Goal: Task Accomplishment & Management: Use online tool/utility

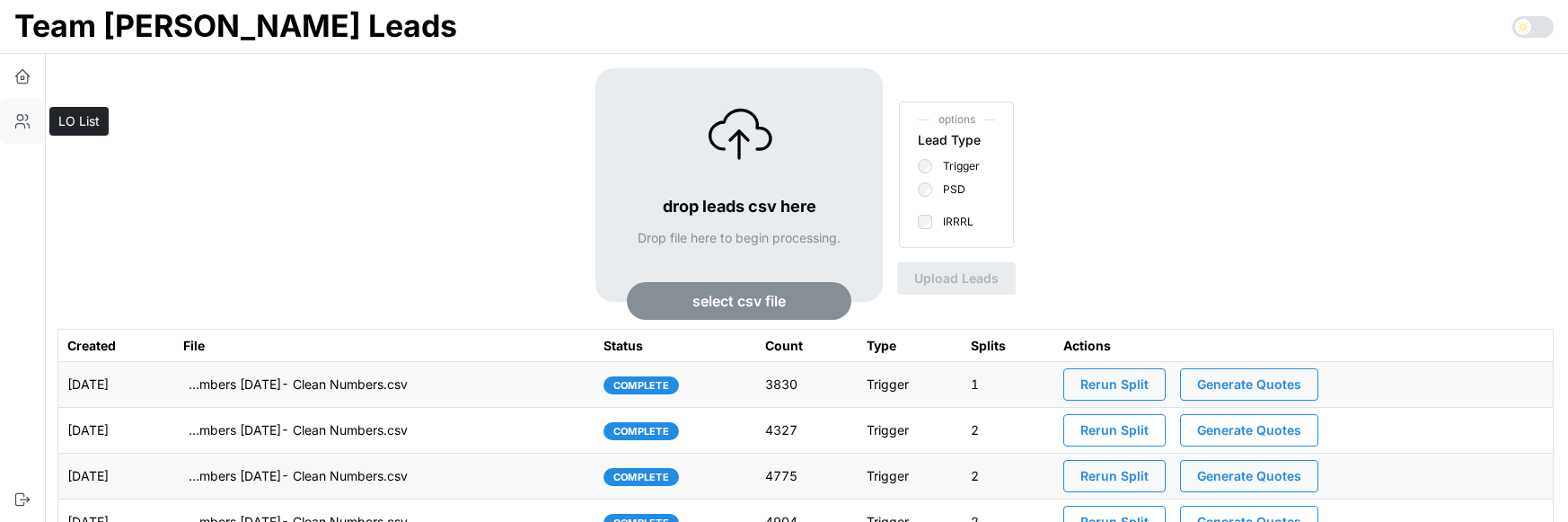
click at [31, 131] on button "button" at bounding box center [23, 121] width 45 height 45
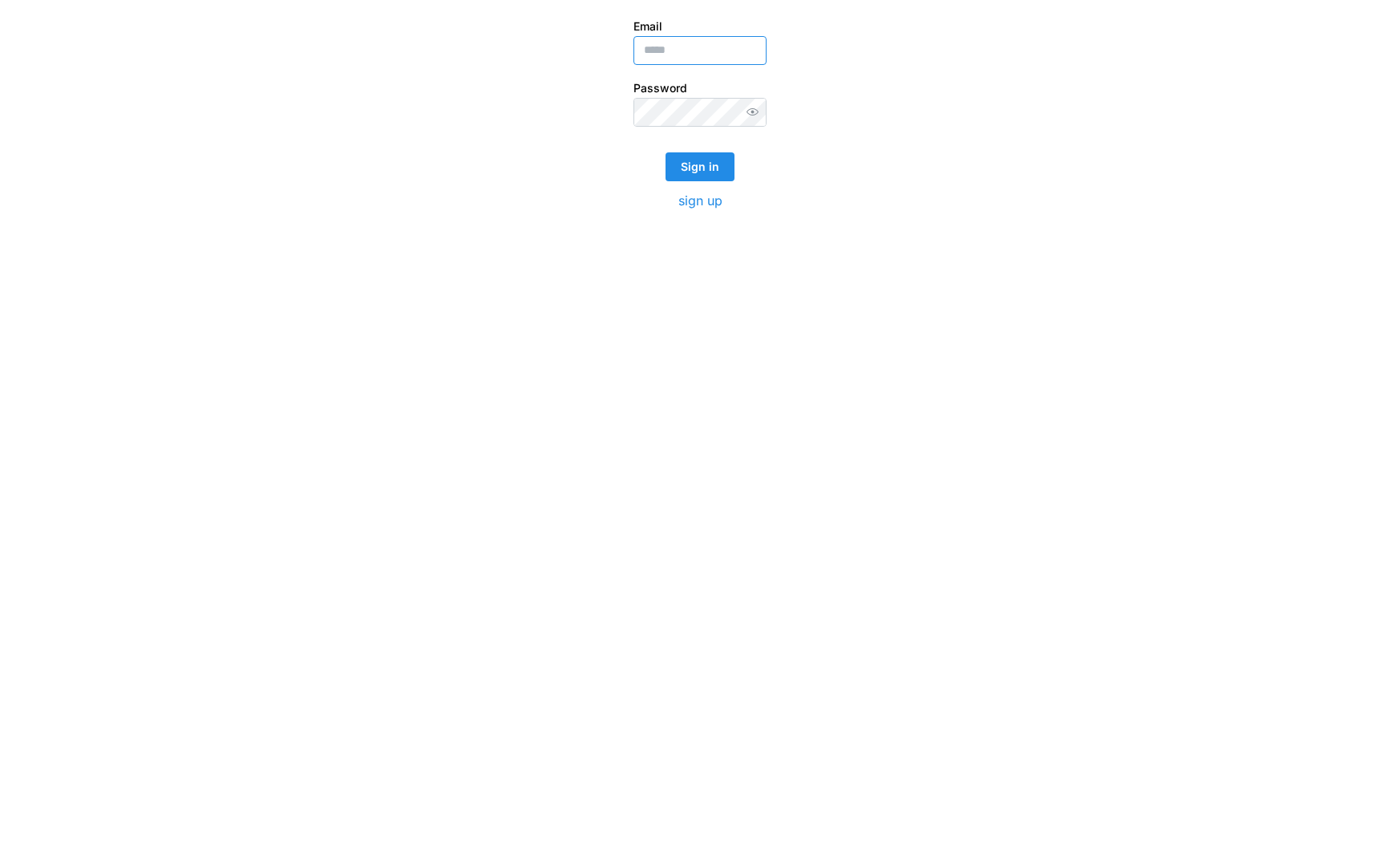
click at [697, 42] on input "Email" at bounding box center [700, 50] width 133 height 29
type input "**********"
click at [707, 160] on span "Sign in" at bounding box center [700, 166] width 39 height 27
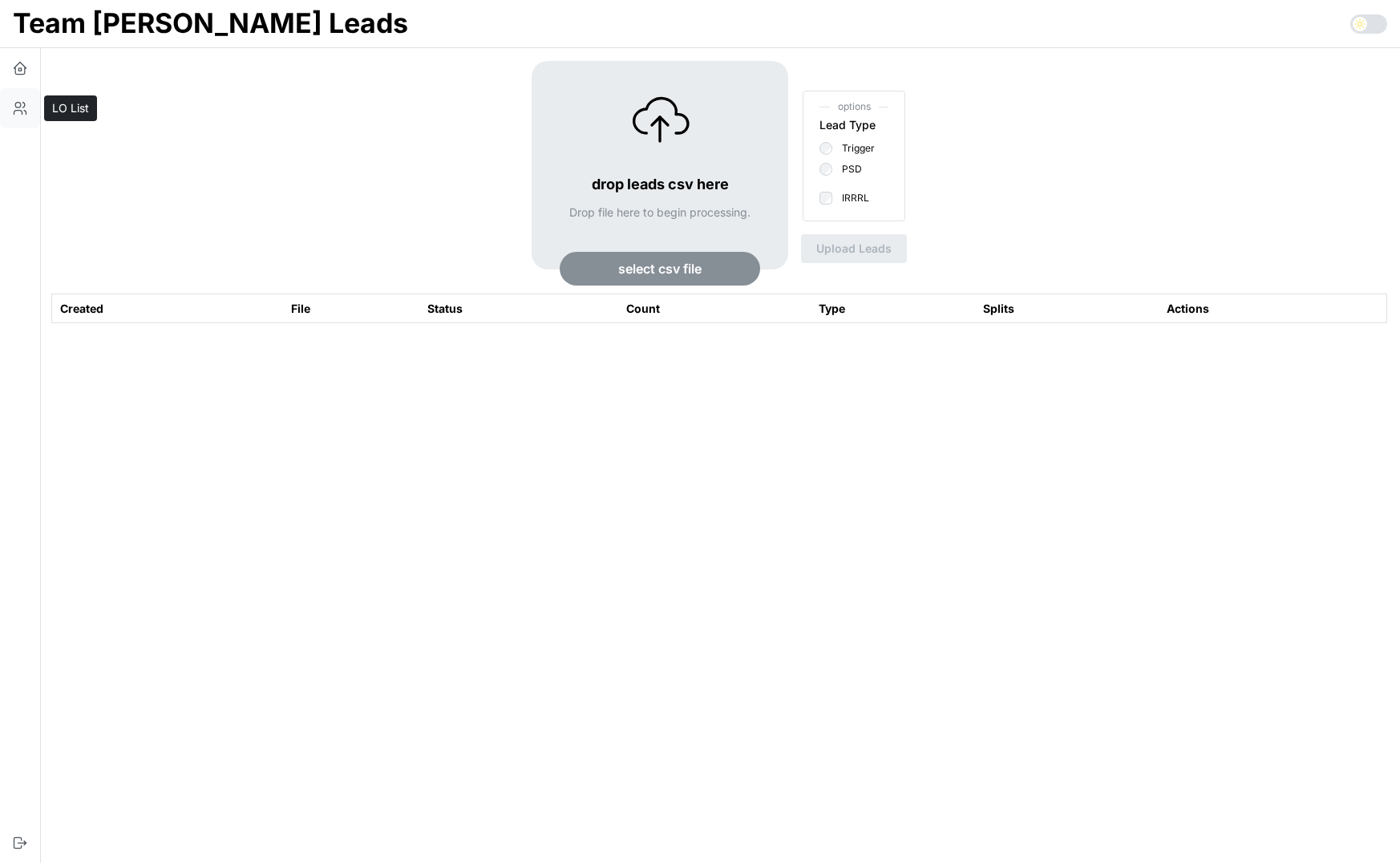
click at [14, 103] on icon "button" at bounding box center [20, 108] width 16 height 16
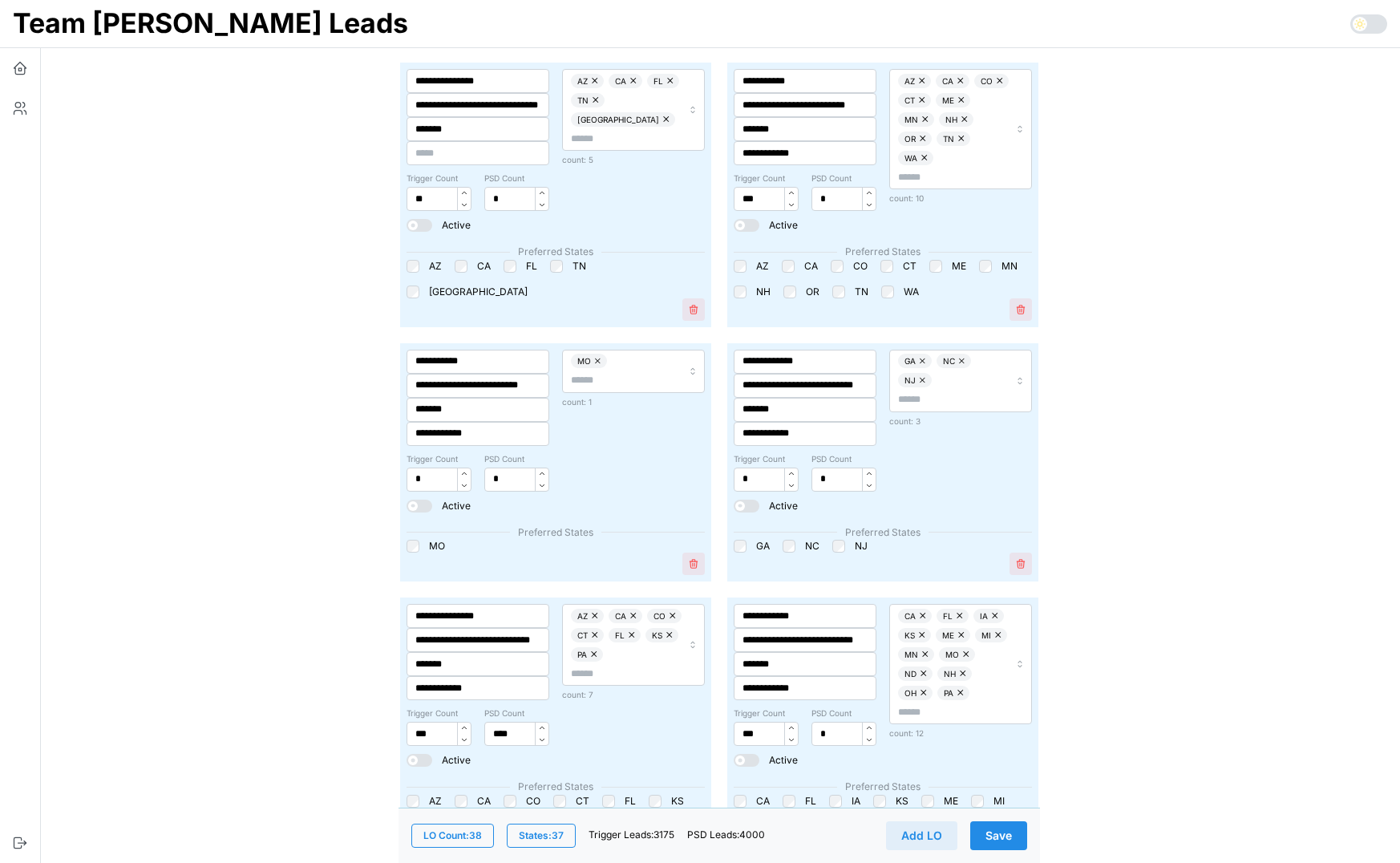
click at [549, 837] on span "States: 37" at bounding box center [541, 836] width 45 height 23
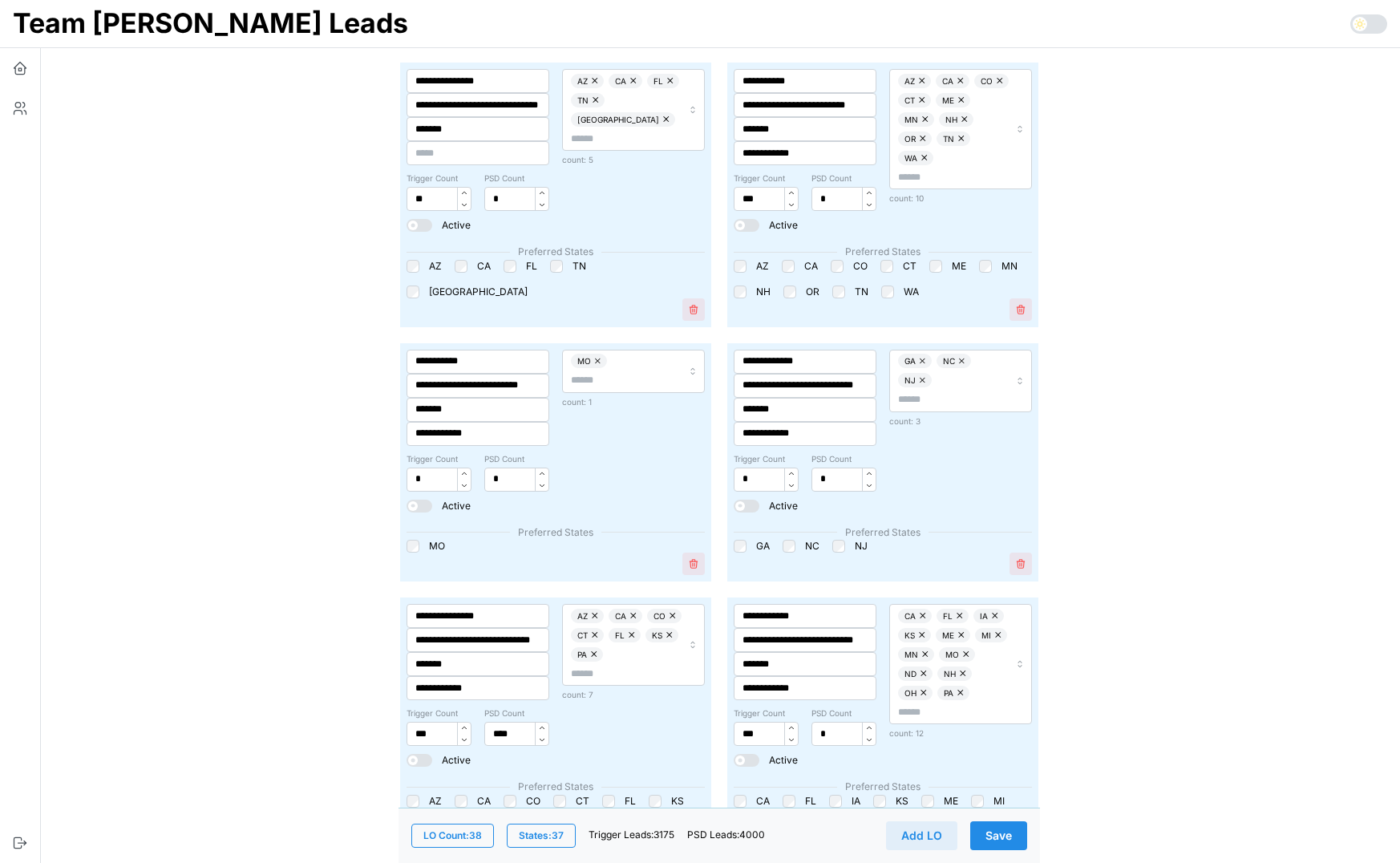
click at [18, 66] on icon "button" at bounding box center [20, 68] width 16 height 16
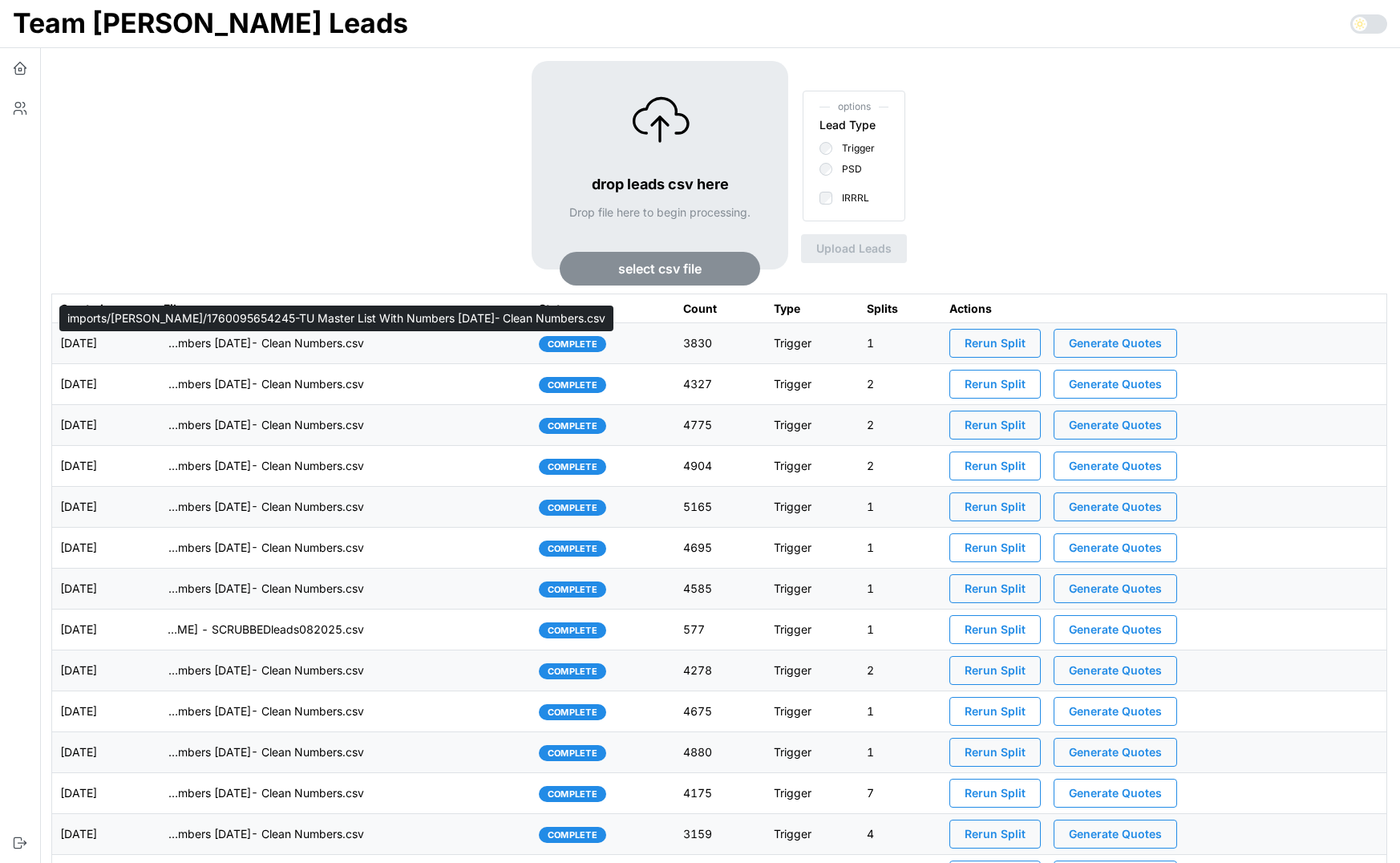
click at [361, 346] on p "imports/[PERSON_NAME]/1760095654245-TU Master List With Numbers [DATE]- Clean N…" at bounding box center [264, 343] width 201 height 16
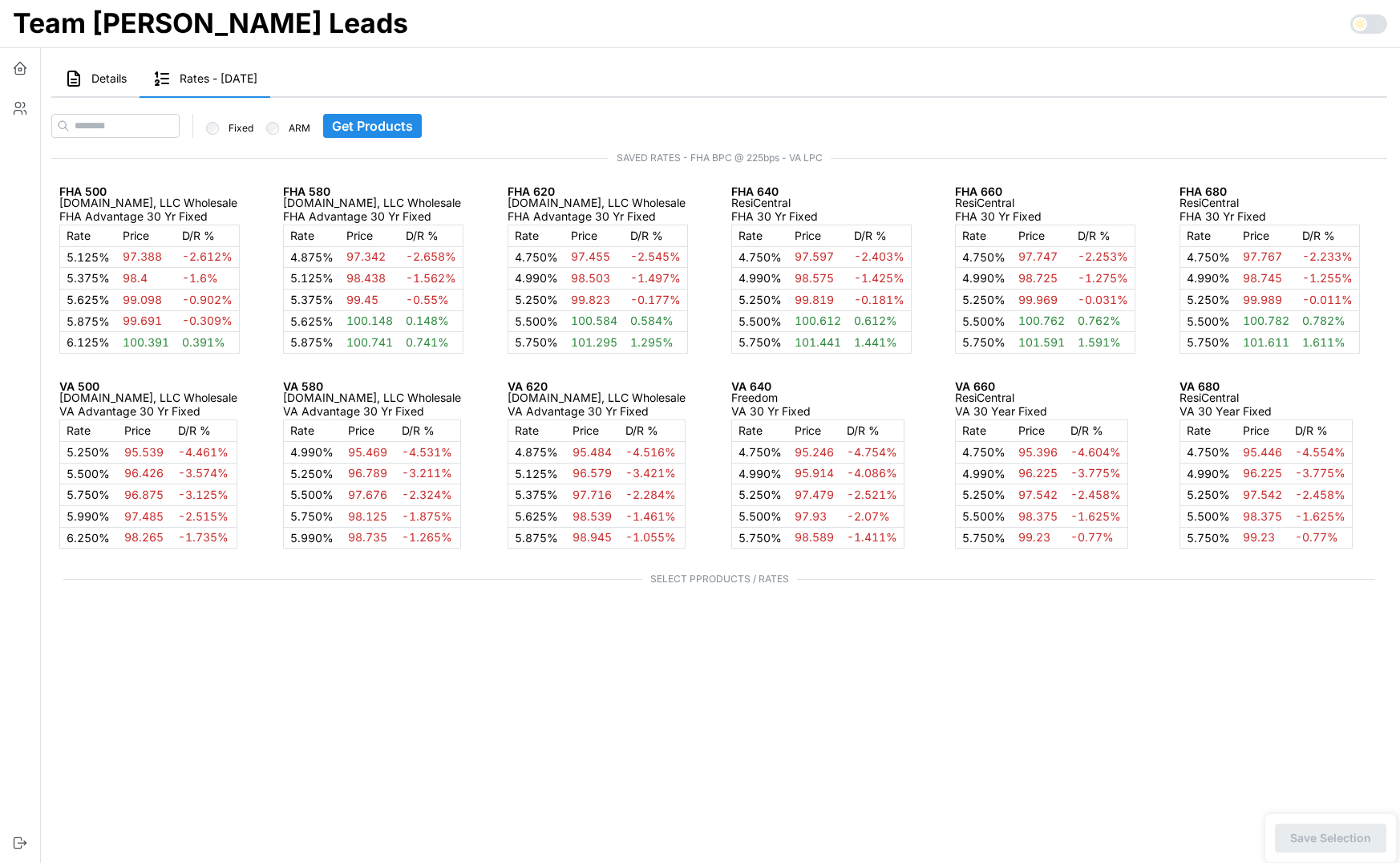
click at [101, 75] on span "Details" at bounding box center [109, 78] width 35 height 11
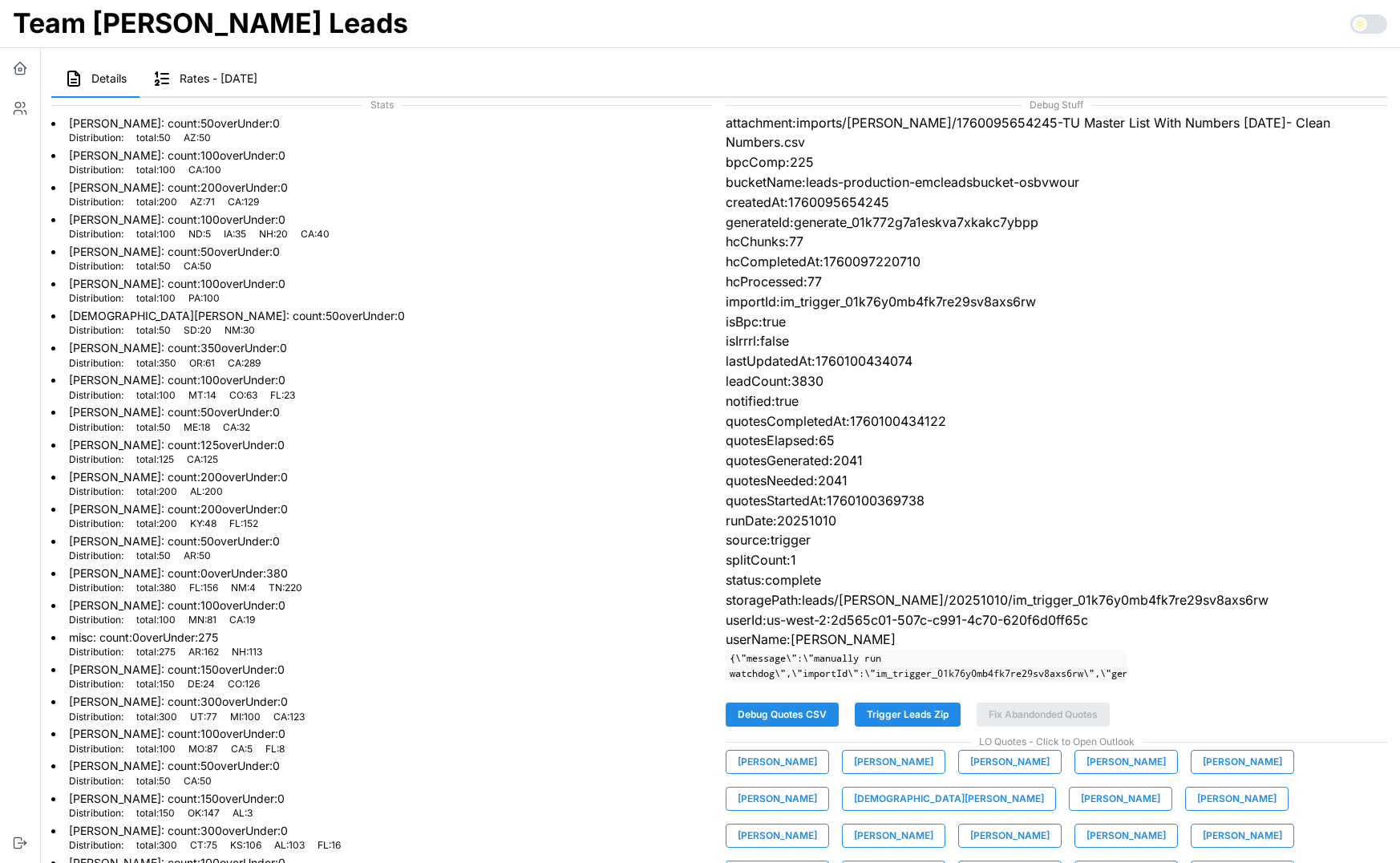
click at [777, 703] on span "Debug Quotes CSV" at bounding box center [781, 714] width 89 height 23
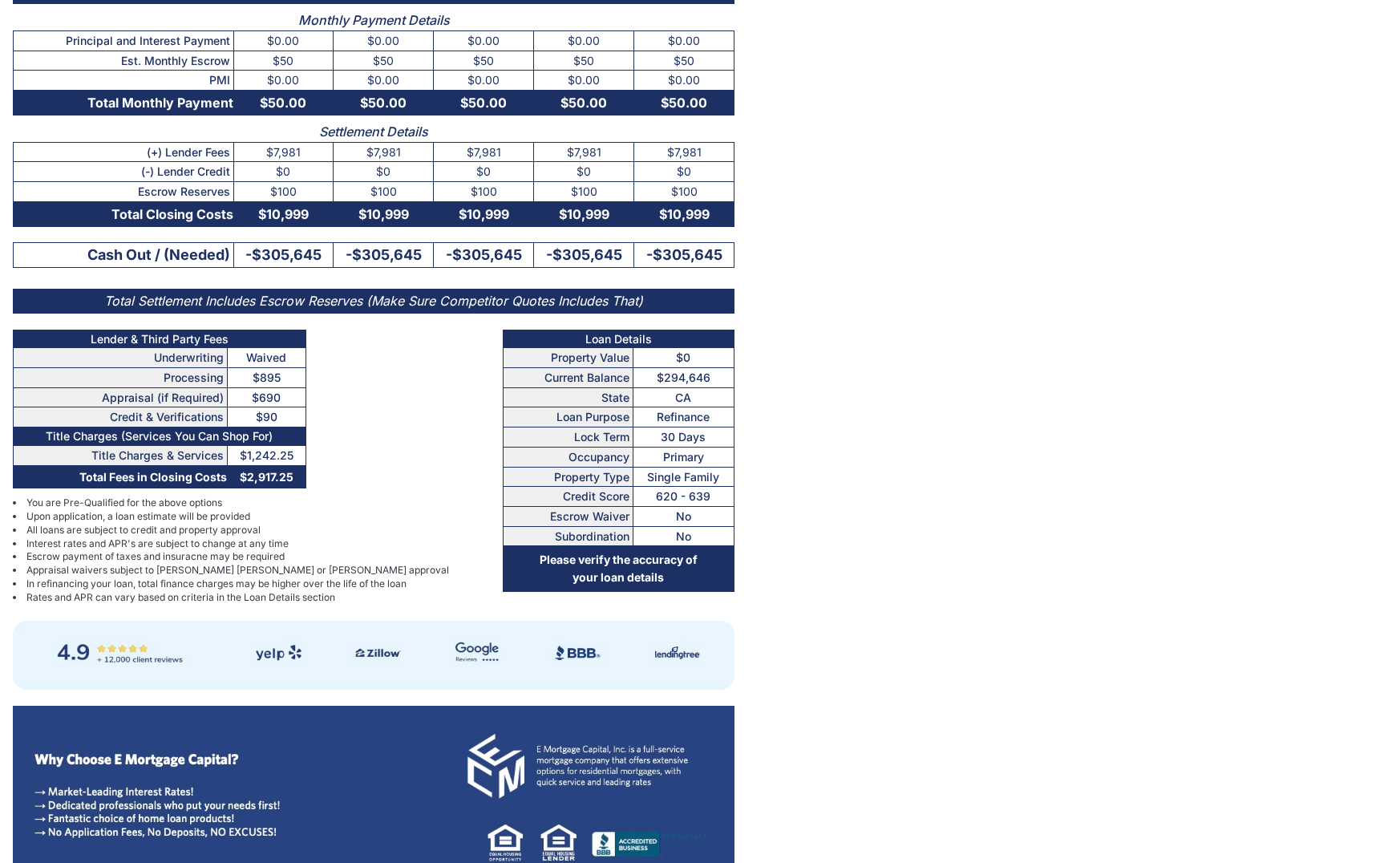
scroll to position [312, 0]
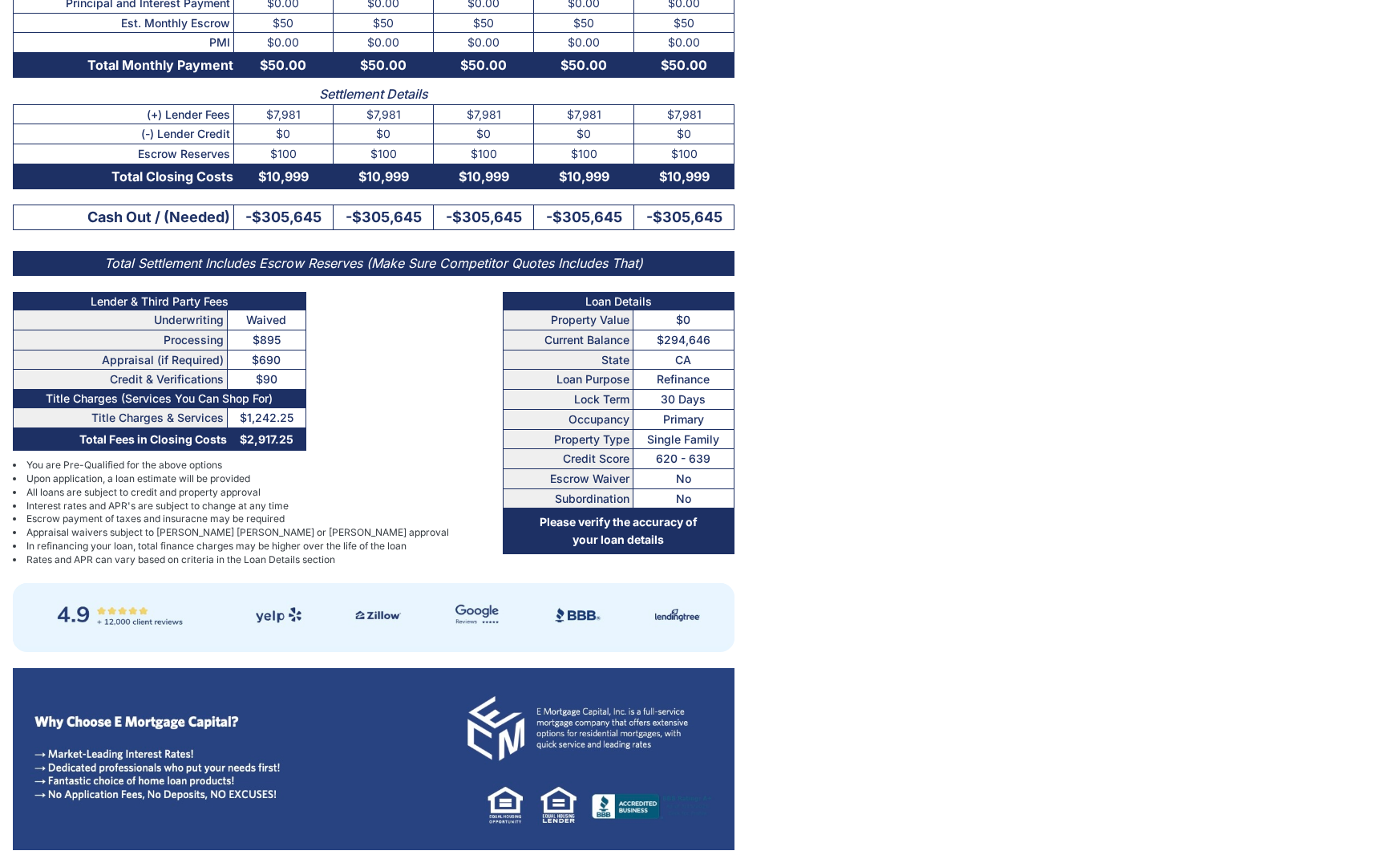
click at [895, 246] on main "56590 EL DORADO DR APT D , 92284 10/10/25 1:28 PM PDT No Application Fees No Un…" at bounding box center [700, 274] width 1400 height 1174
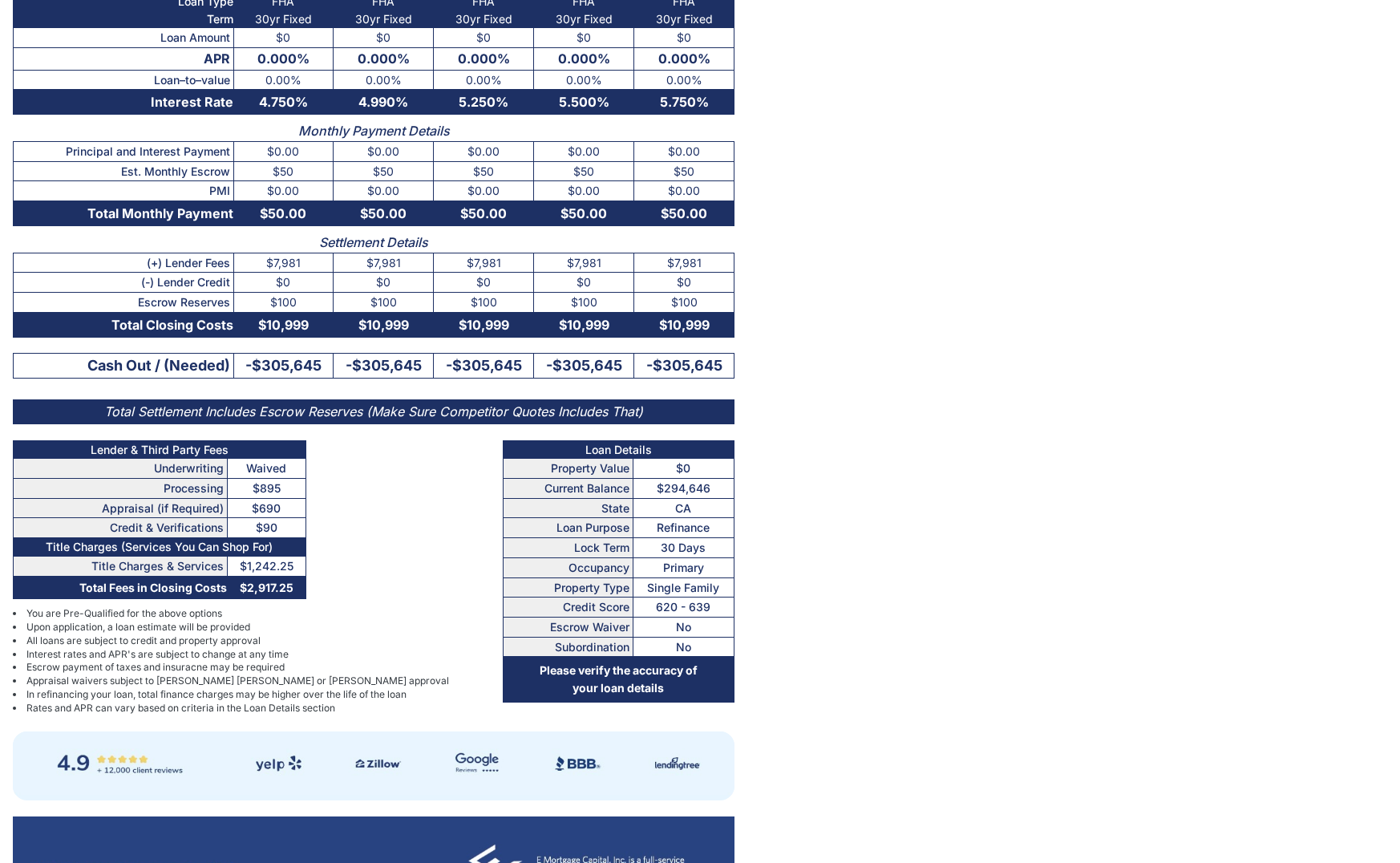
scroll to position [0, 0]
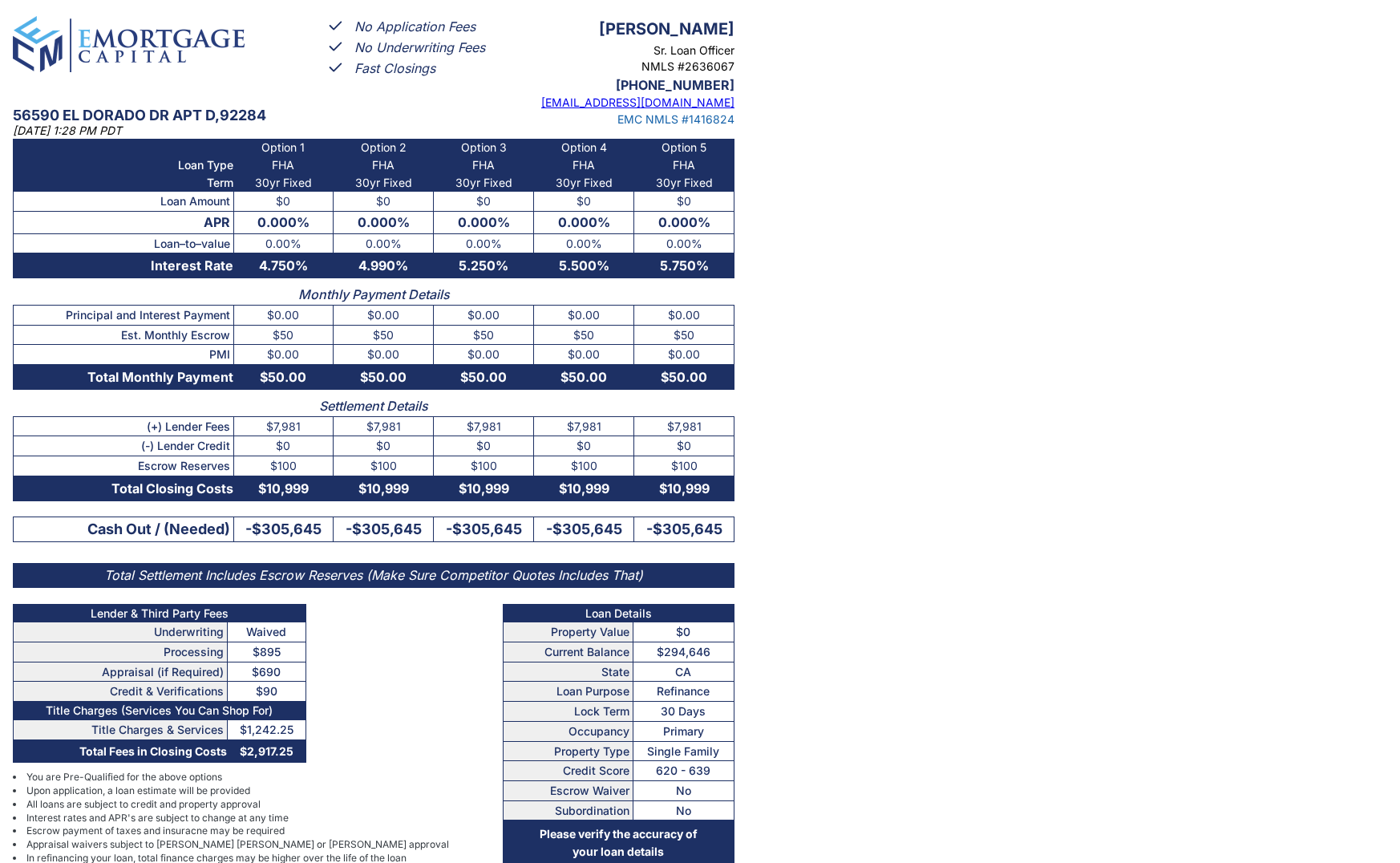
click at [828, 304] on main "56590 EL DORADO DR APT D , 92284 10/10/25 1:28 PM PDT No Application Fees No Un…" at bounding box center [700, 587] width 1400 height 1174
